Goal: Task Accomplishment & Management: Manage account settings

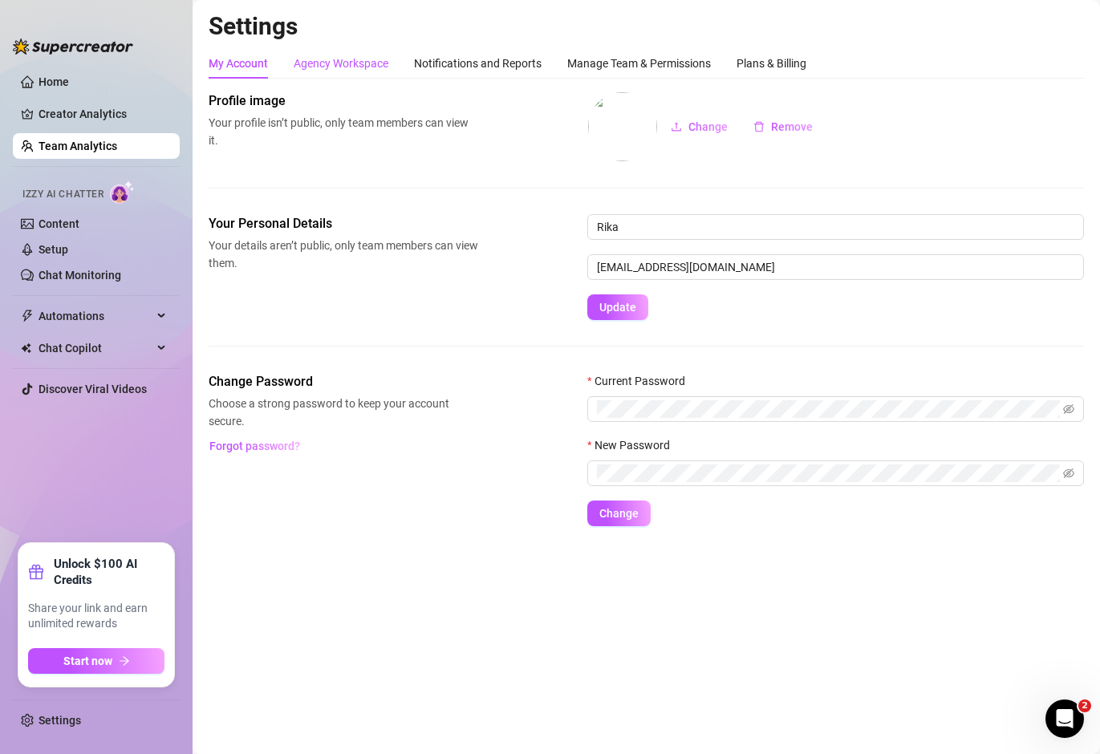
click at [351, 62] on div "Agency Workspace" at bounding box center [341, 64] width 95 height 18
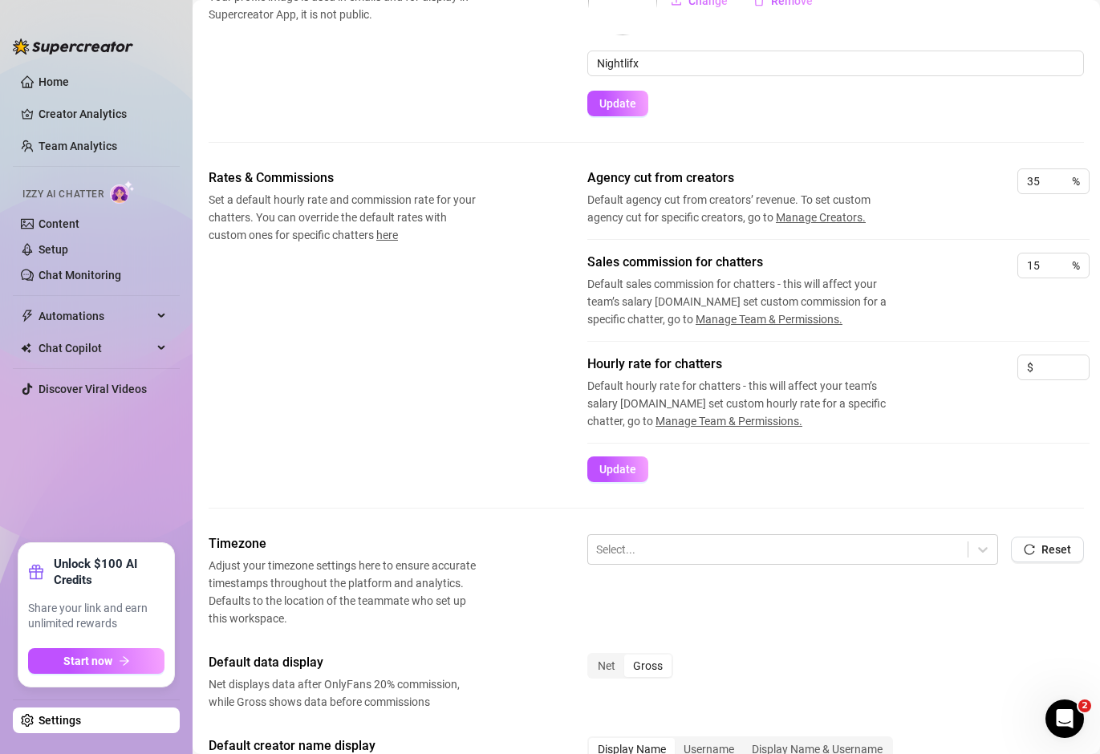
scroll to position [136, 0]
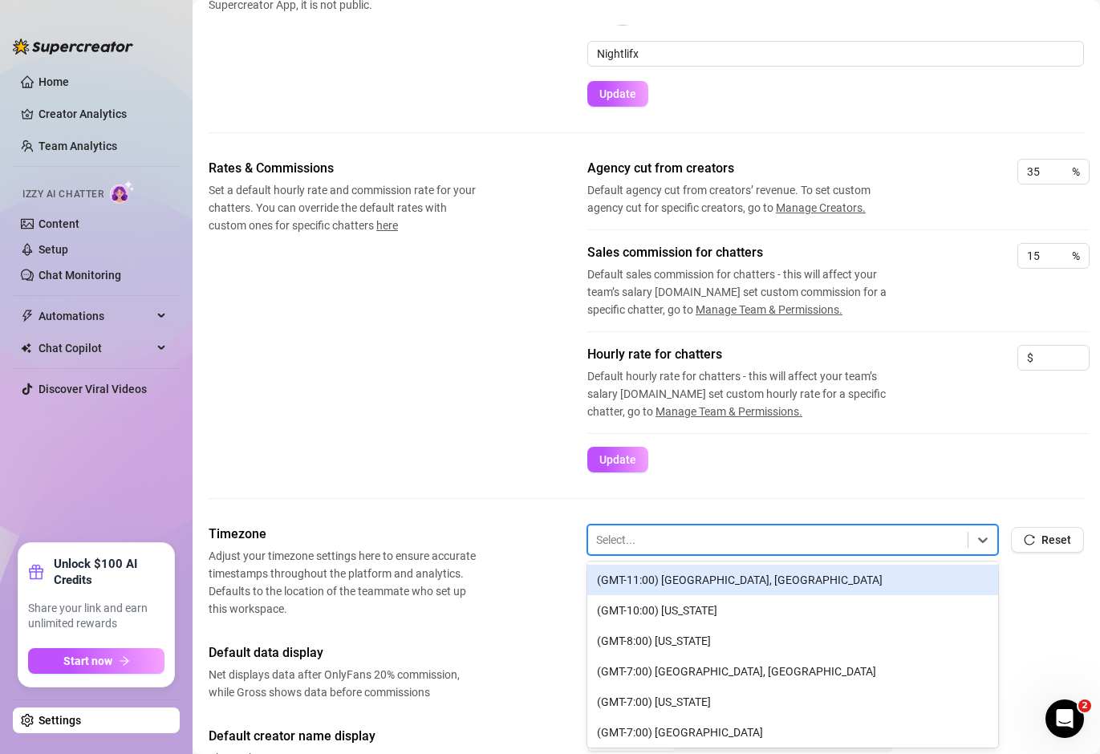
click at [630, 538] on div at bounding box center [777, 539] width 363 height 21
click at [469, 590] on span "Adjust your timezone settings here to ensure accurate timestamps throughout the…" at bounding box center [344, 582] width 270 height 71
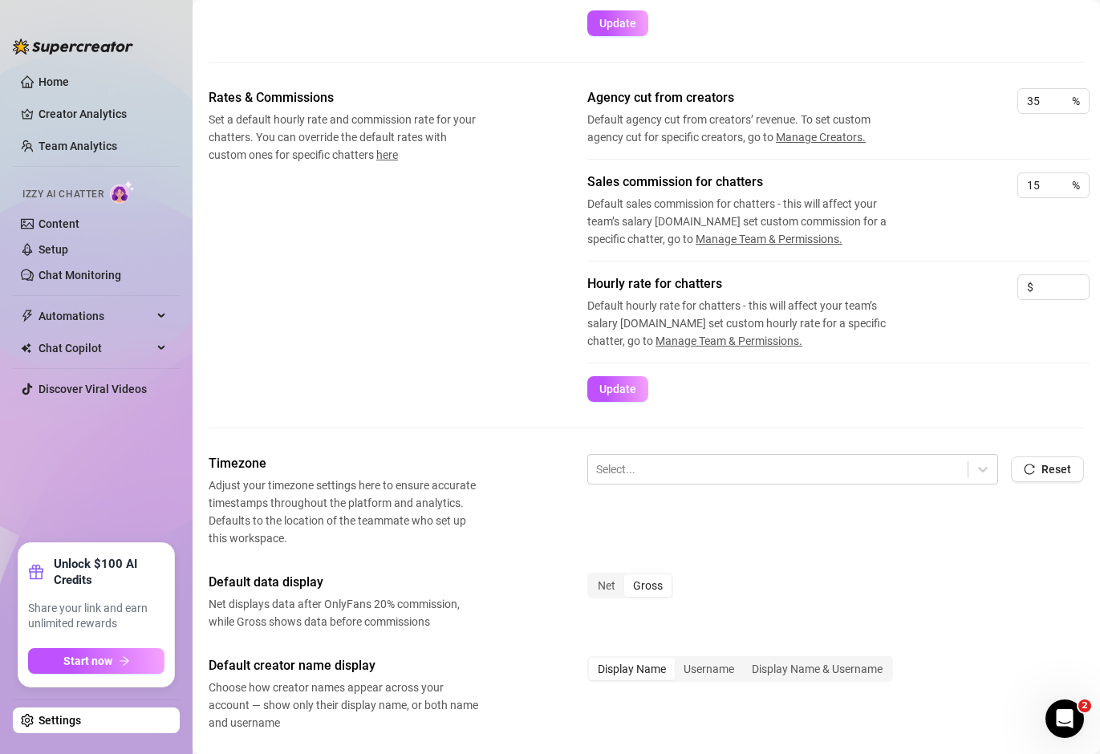
scroll to position [216, 0]
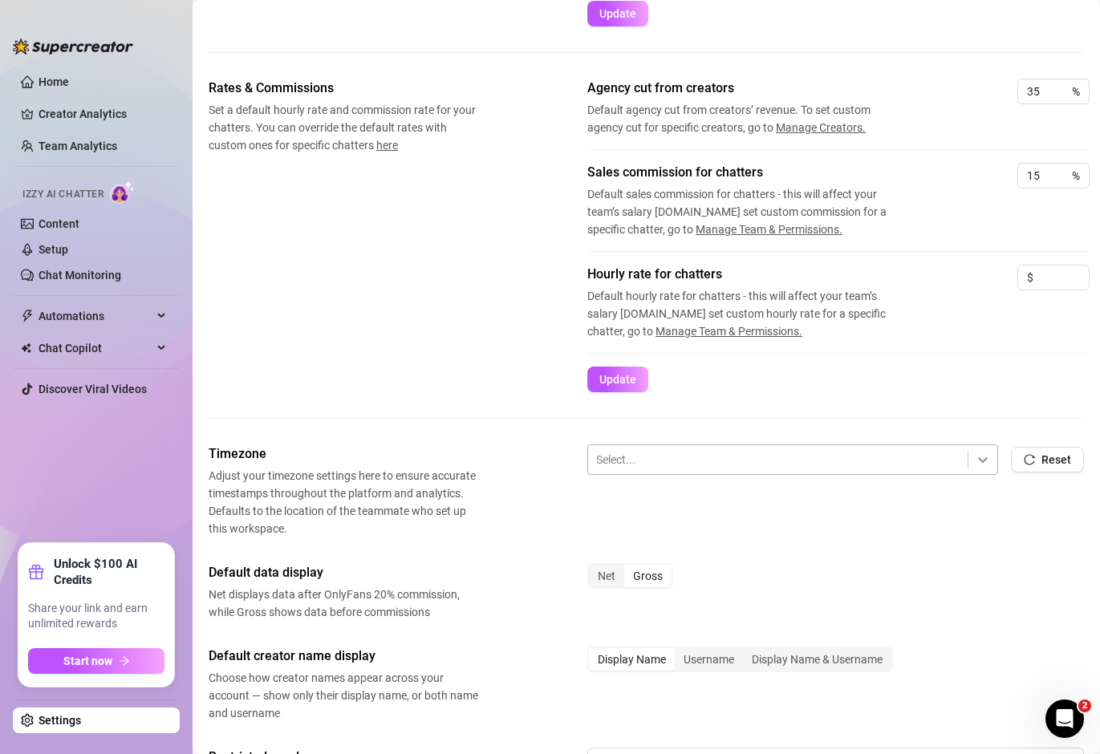
click at [978, 461] on icon at bounding box center [983, 460] width 10 height 6
click at [1027, 465] on button "Reset" at bounding box center [1047, 460] width 73 height 26
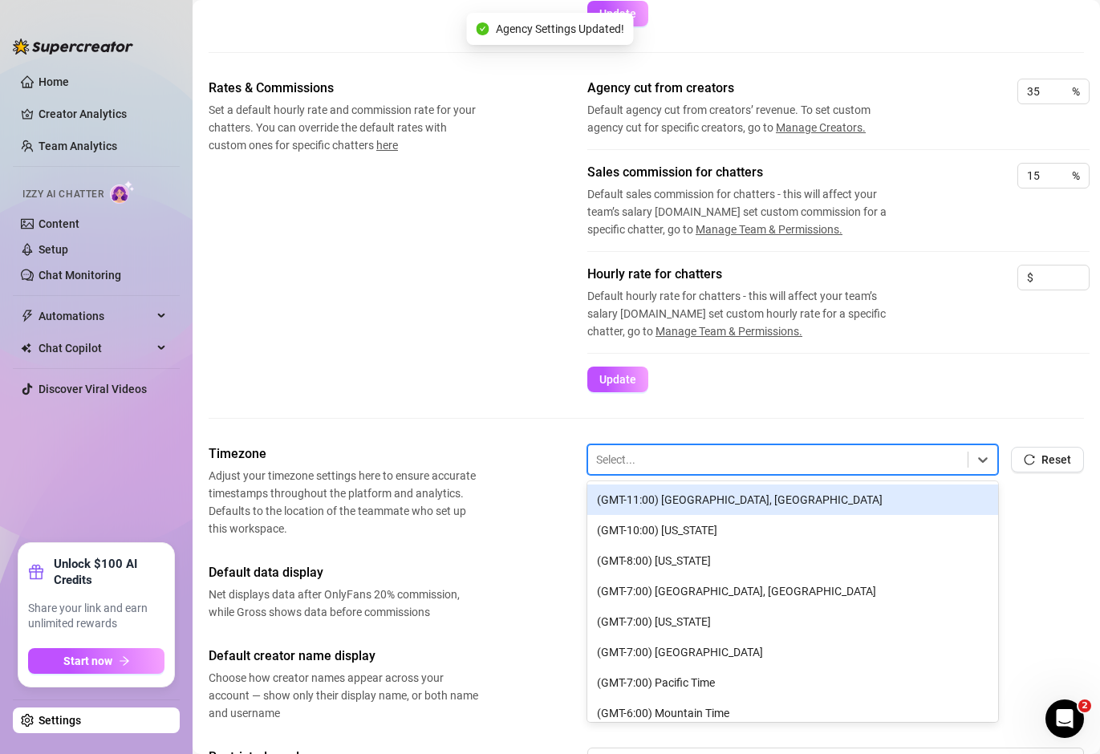
click at [863, 463] on div at bounding box center [777, 459] width 363 height 21
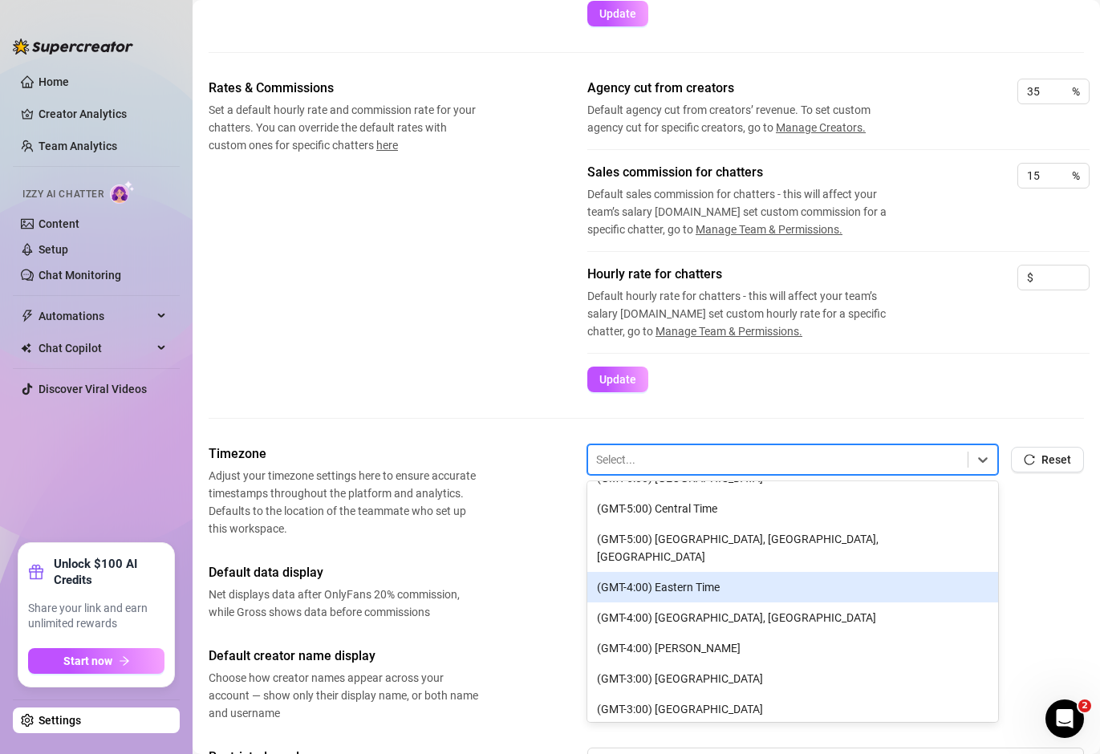
scroll to position [401, 0]
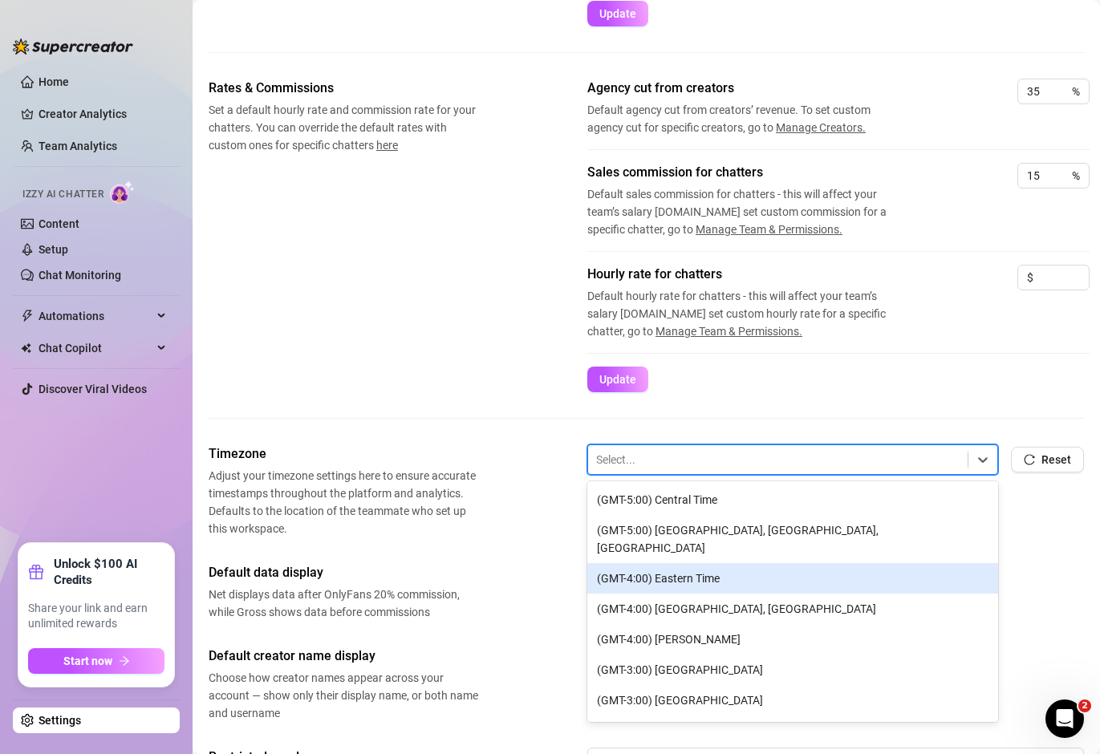
click at [736, 563] on div "(GMT-4:00) Eastern Time" at bounding box center [792, 578] width 411 height 30
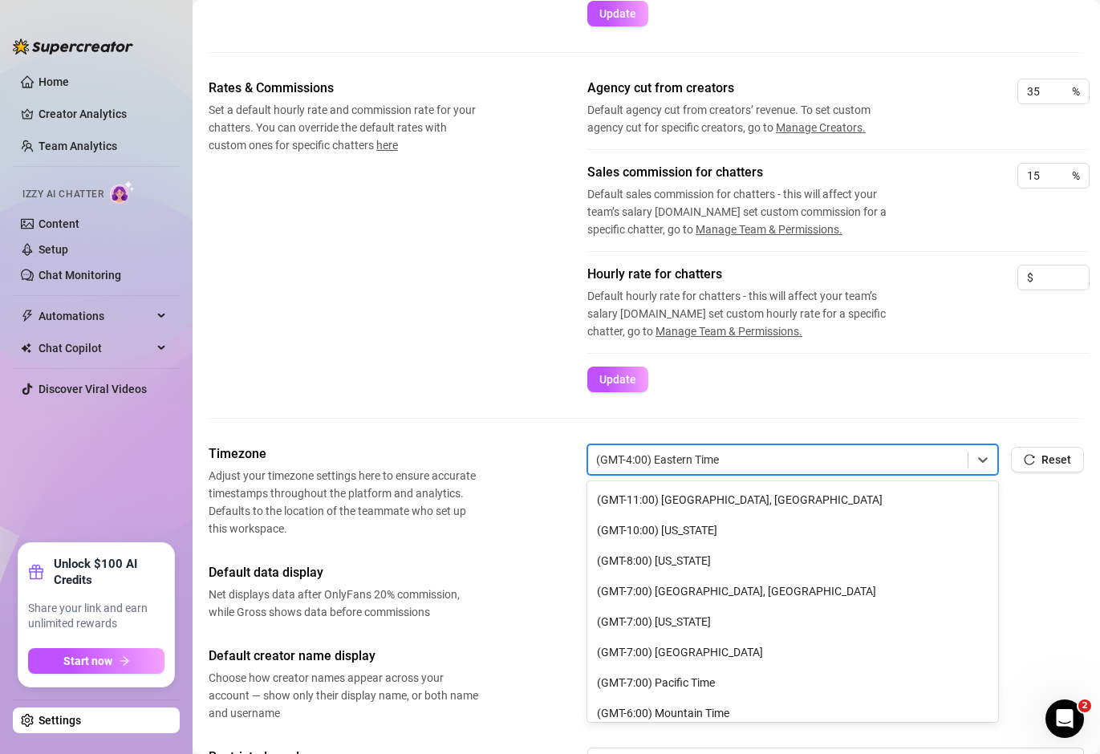
click at [878, 470] on div "(GMT-4:00) Eastern Time" at bounding box center [777, 459] width 379 height 27
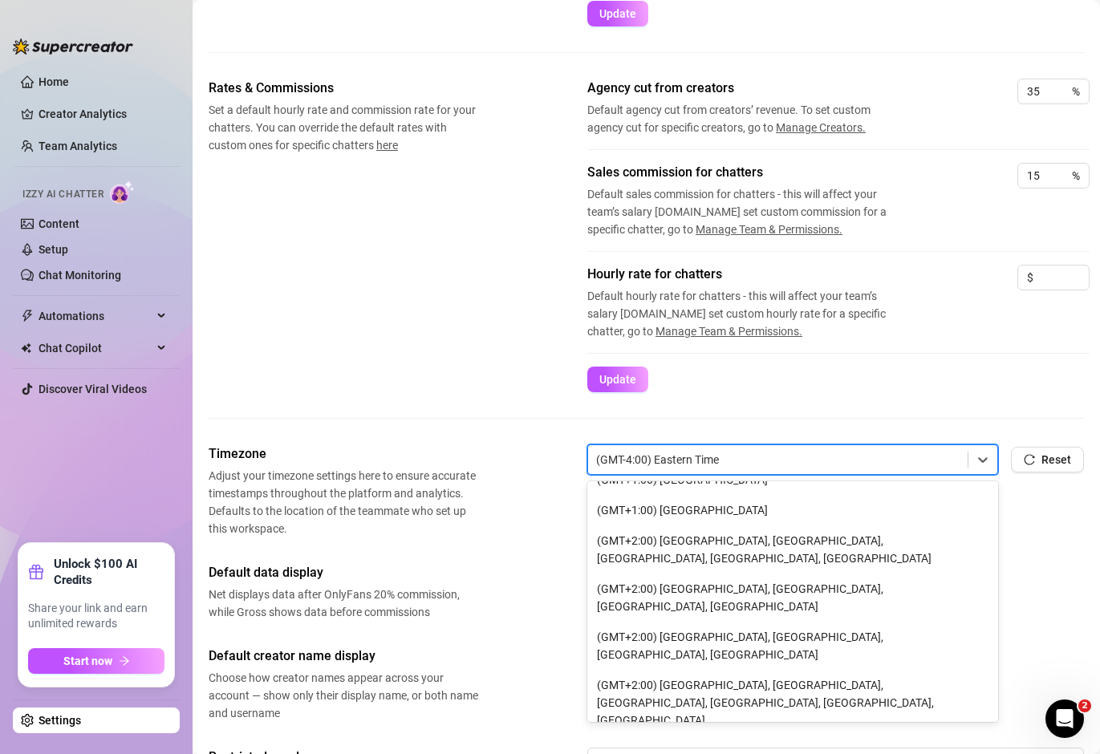
scroll to position [890, 0]
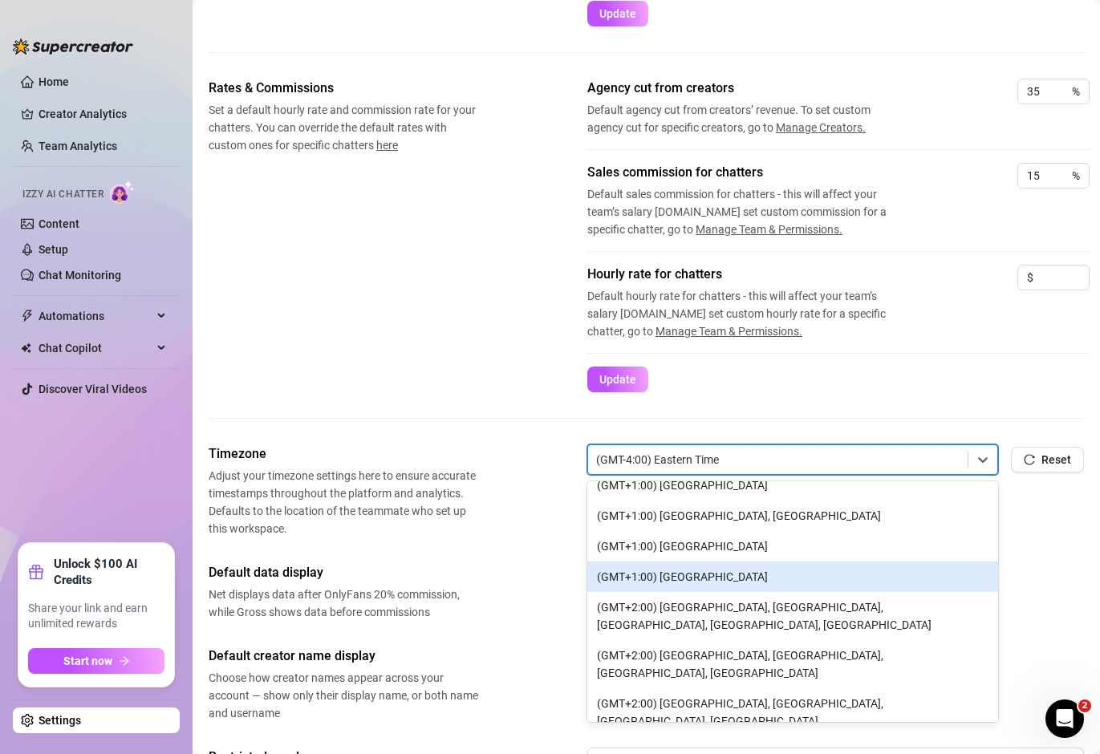
click at [485, 470] on div "Timezone Adjust your timezone settings here to ensure accurate timestamps throu…" at bounding box center [646, 490] width 875 height 93
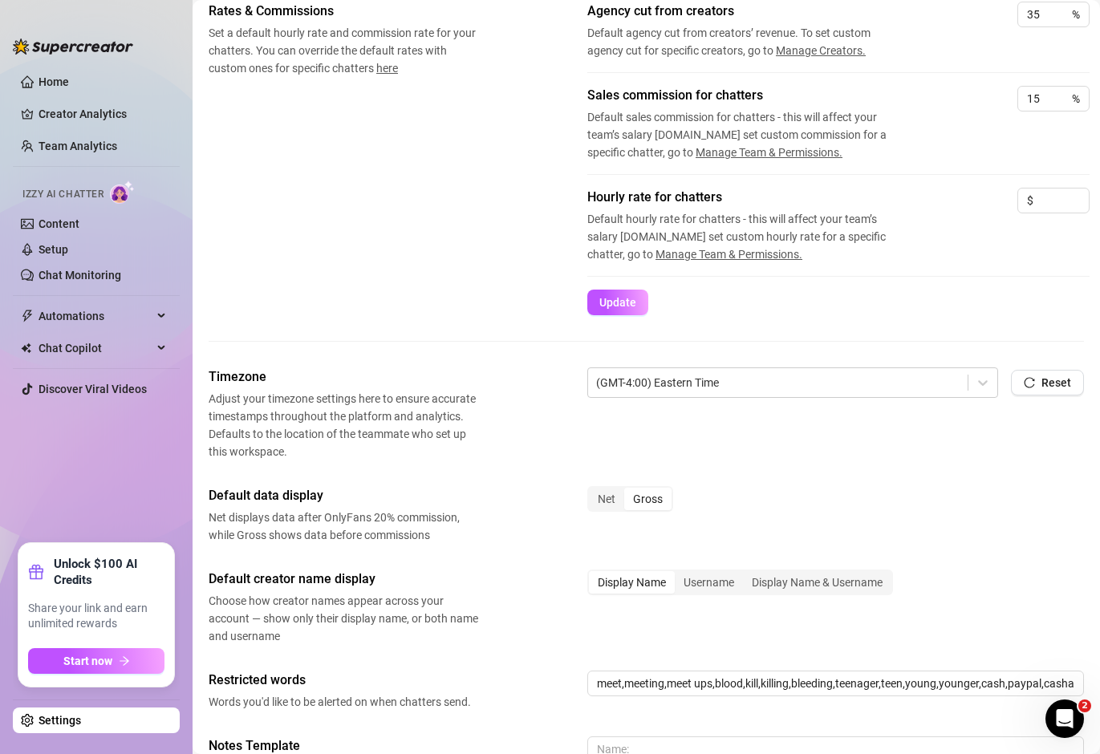
scroll to position [537, 0]
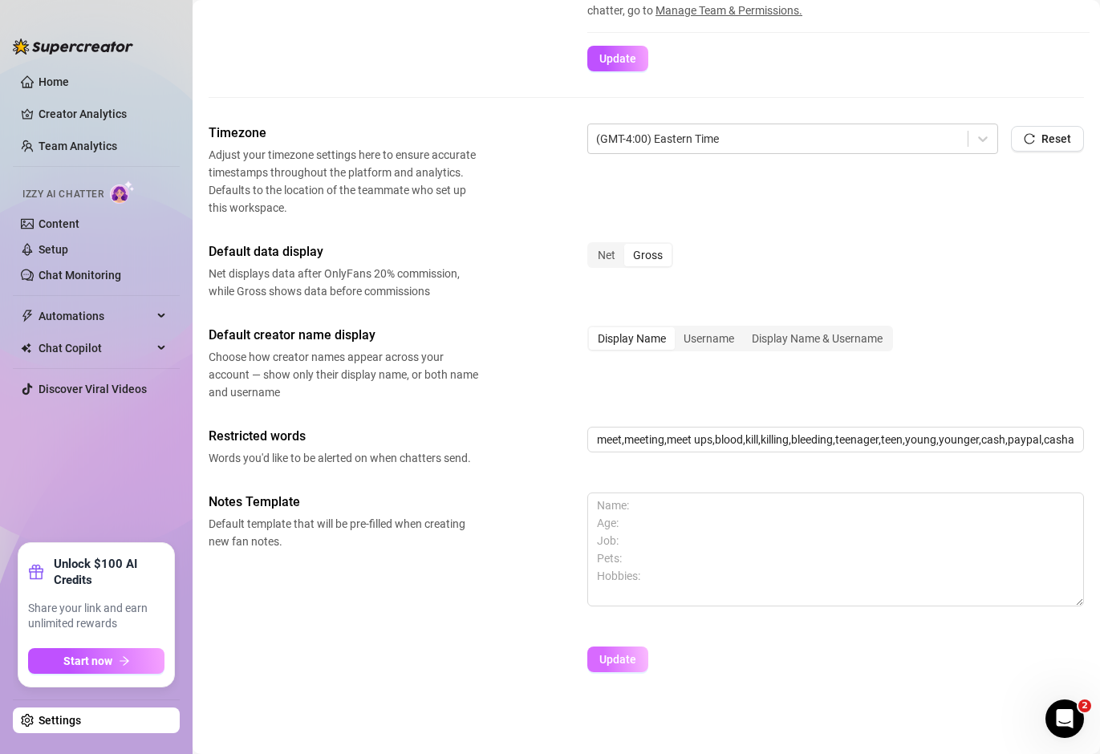
click at [618, 660] on span "Update" at bounding box center [617, 659] width 37 height 13
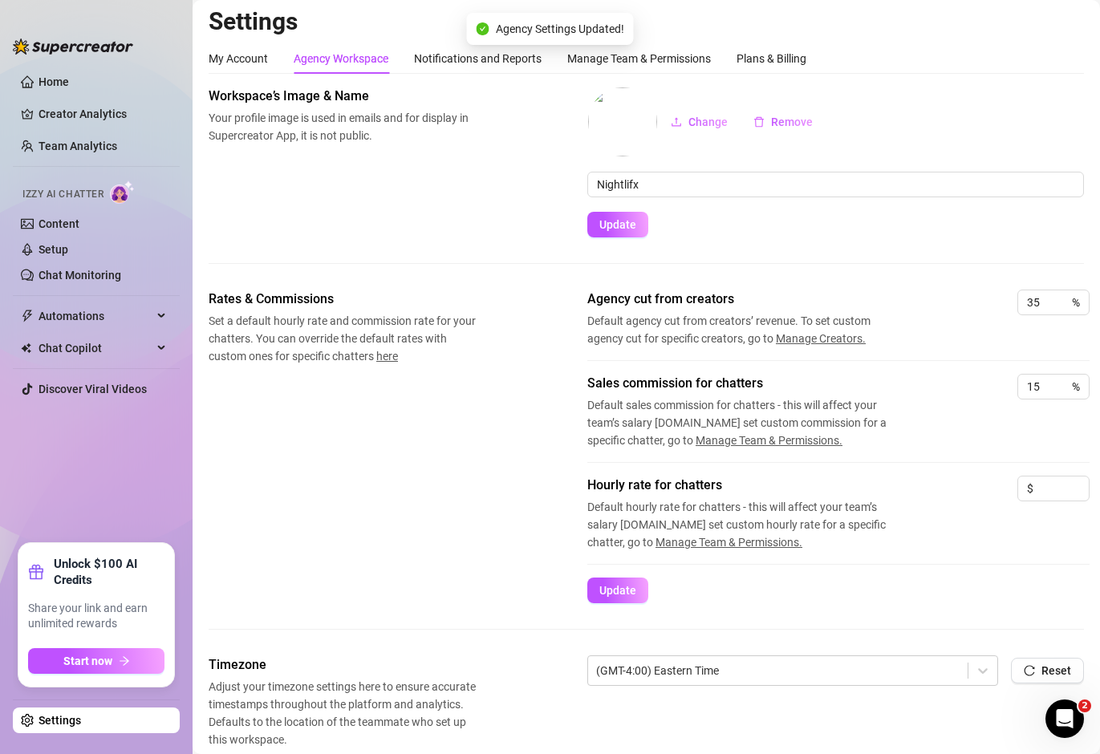
scroll to position [0, 0]
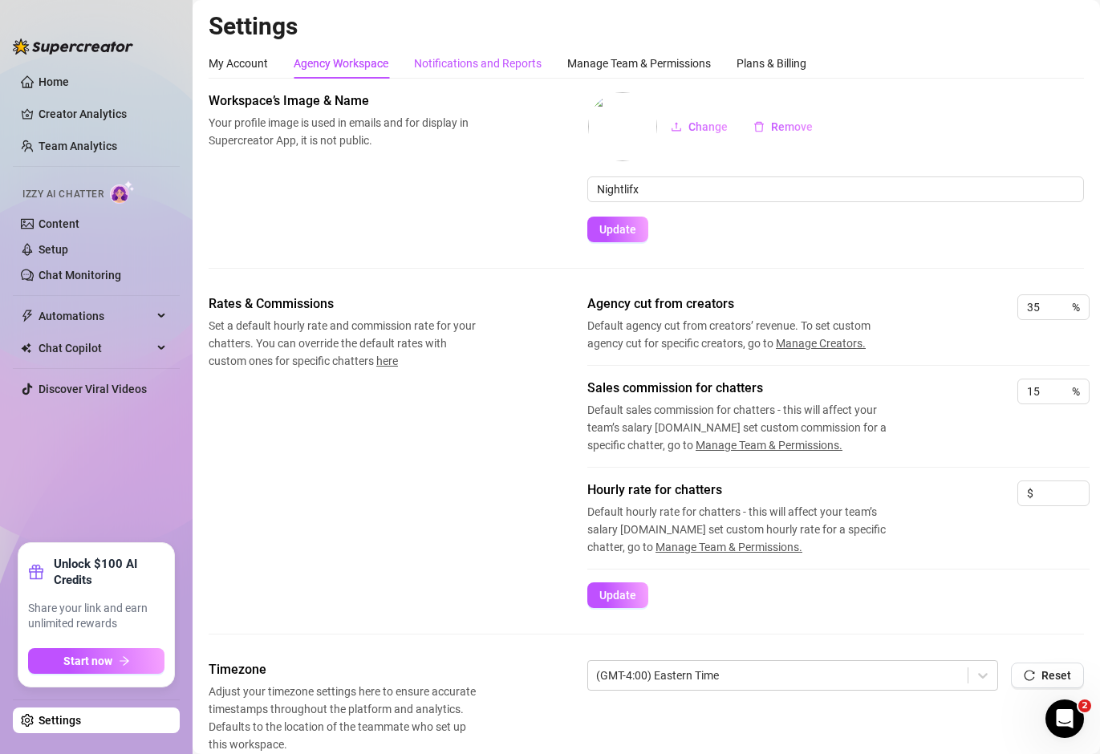
click at [496, 66] on div "Notifications and Reports" at bounding box center [478, 64] width 128 height 18
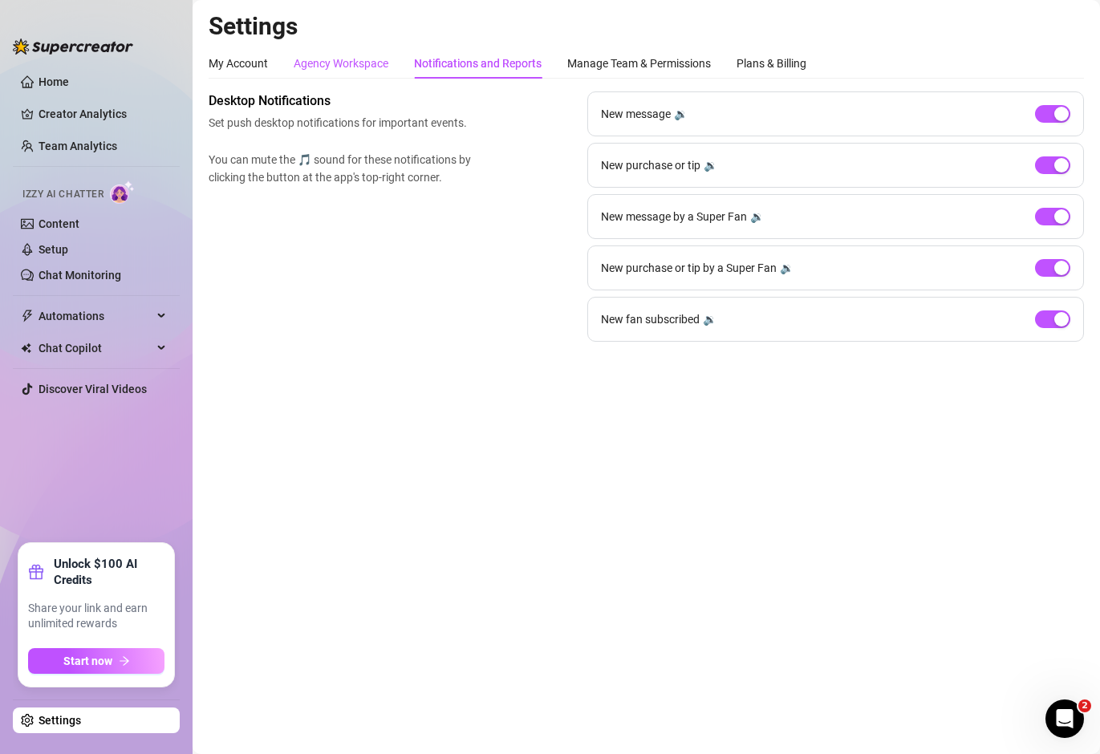
click at [351, 62] on div "Agency Workspace" at bounding box center [341, 64] width 95 height 18
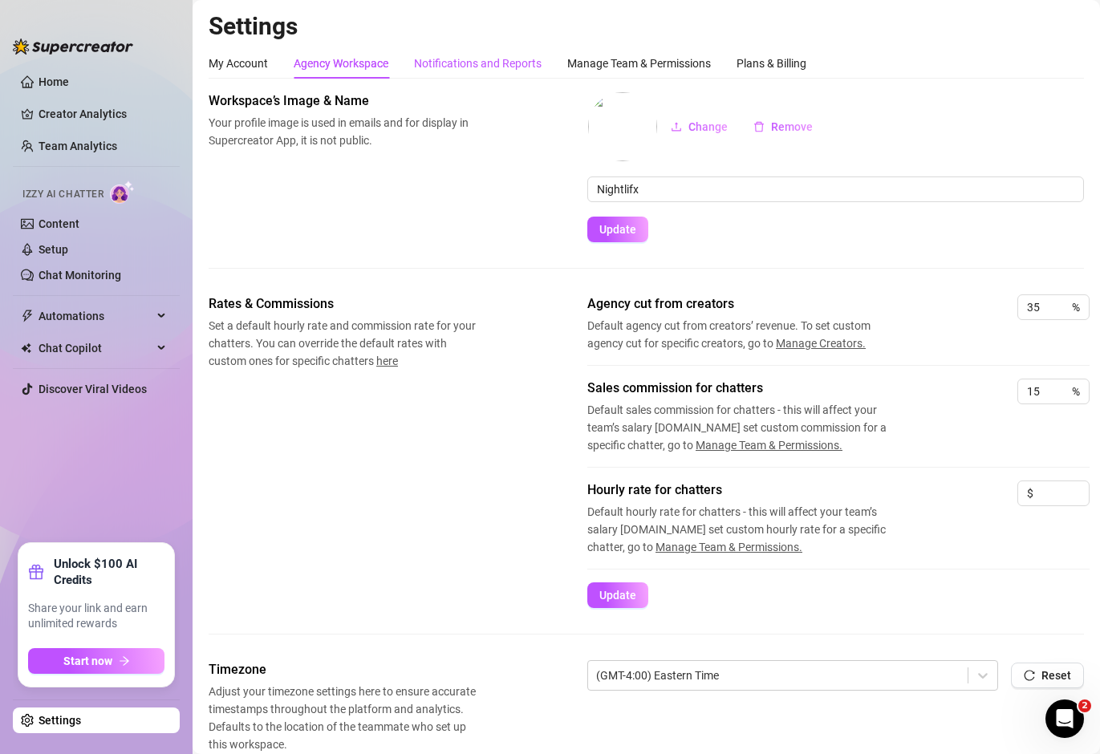
click at [522, 63] on div "Notifications and Reports" at bounding box center [478, 64] width 128 height 18
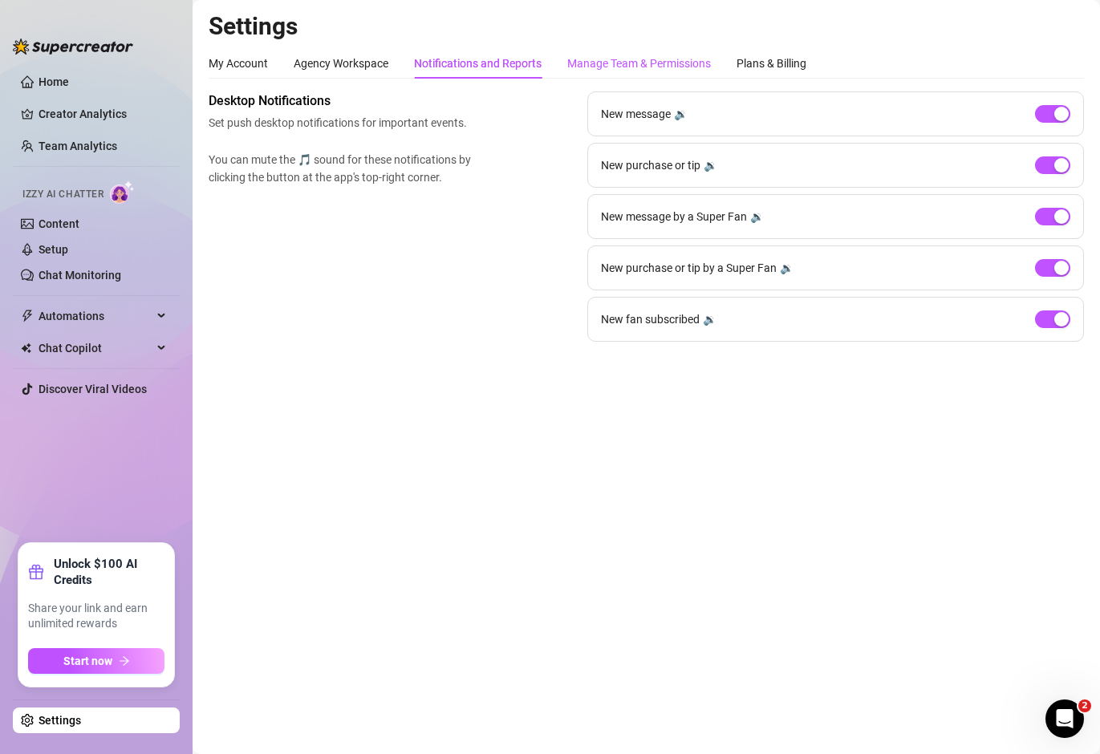
click at [610, 62] on div "Manage Team & Permissions" at bounding box center [639, 64] width 144 height 18
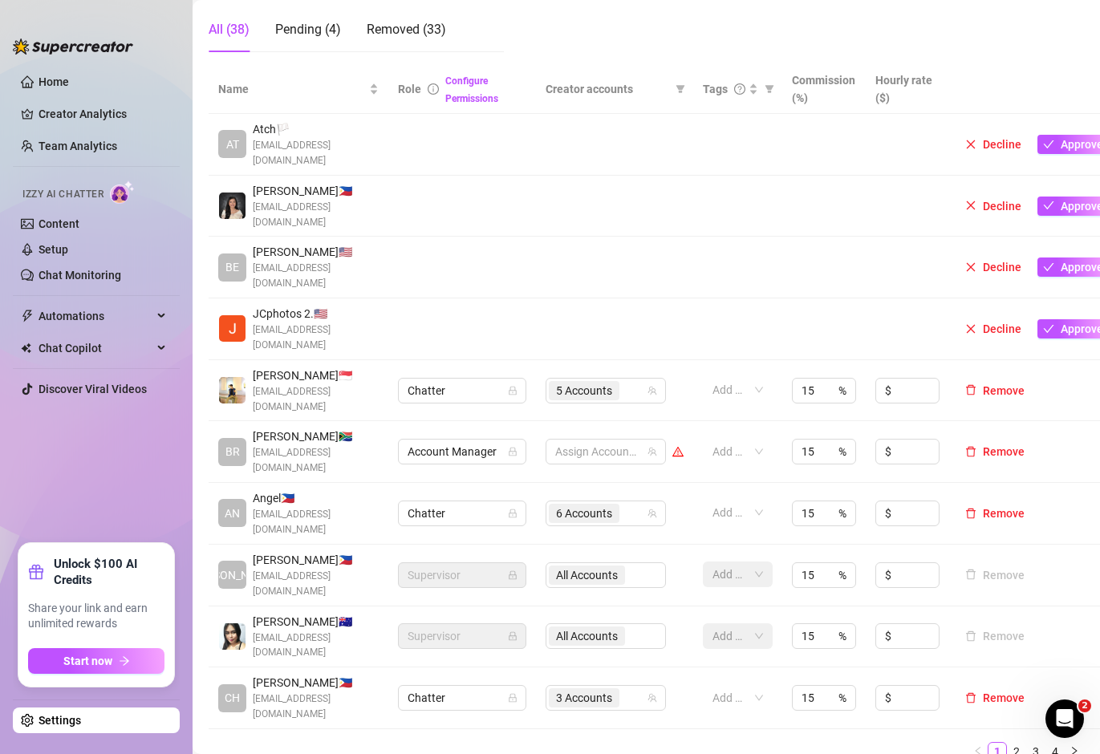
scroll to position [241, 0]
